Goal: Task Accomplishment & Management: Manage account settings

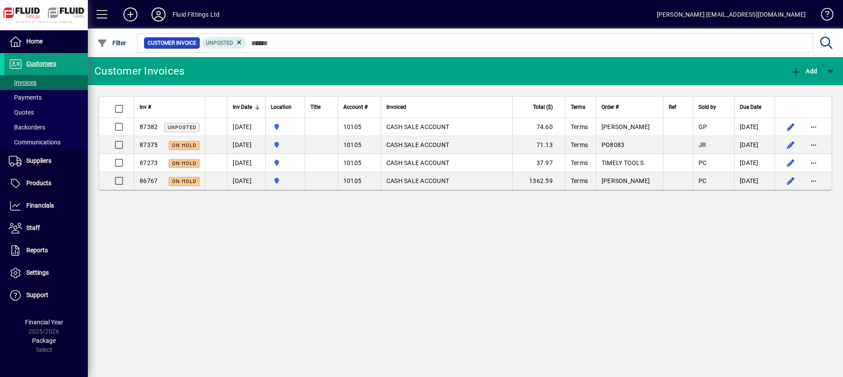
click at [157, 14] on icon at bounding box center [159, 14] width 18 height 14
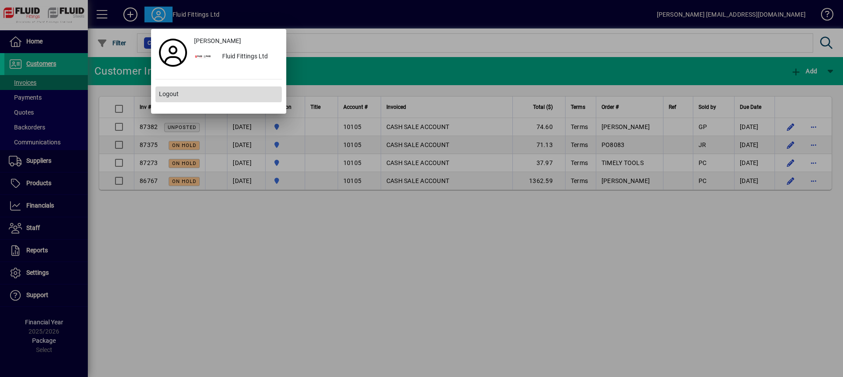
click at [172, 94] on span "Logout" at bounding box center [169, 94] width 20 height 9
